Goal: Task Accomplishment & Management: Manage account settings

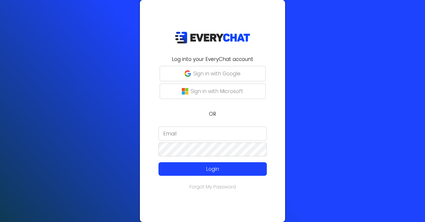
type input "[EMAIL_ADDRESS][DOMAIN_NAME]"
click at [225, 75] on p "Sign in with Google" at bounding box center [216, 74] width 47 height 8
click at [143, 191] on div at bounding box center [143, 191] width 0 height 0
type input "[EMAIL_ADDRESS][DOMAIN_NAME]"
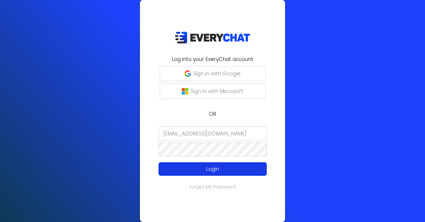
click at [200, 167] on p "Login" at bounding box center [212, 169] width 86 height 8
